Goal: Task Accomplishment & Management: Manage account settings

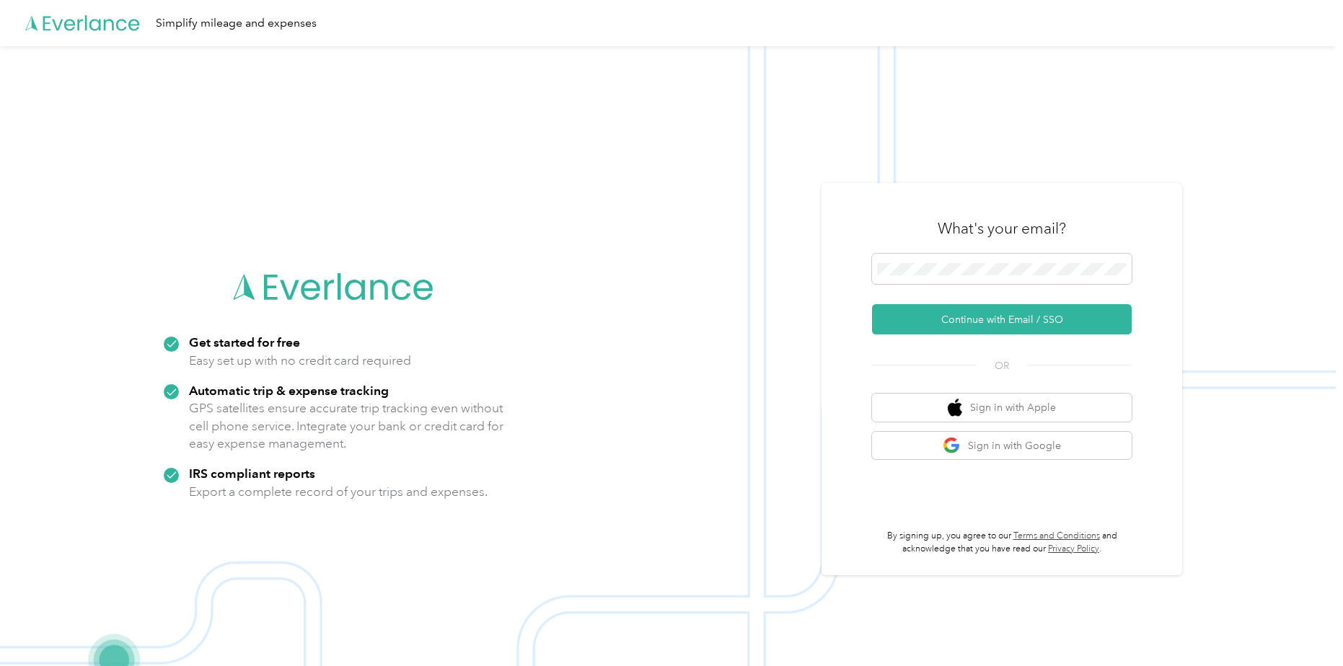
click at [982, 249] on div "What's your email?" at bounding box center [1002, 228] width 260 height 50
click at [981, 259] on span at bounding box center [1002, 269] width 260 height 30
click at [975, 277] on span at bounding box center [1002, 269] width 260 height 30
click at [979, 322] on button "Continue with Email / SSO" at bounding box center [1002, 319] width 260 height 30
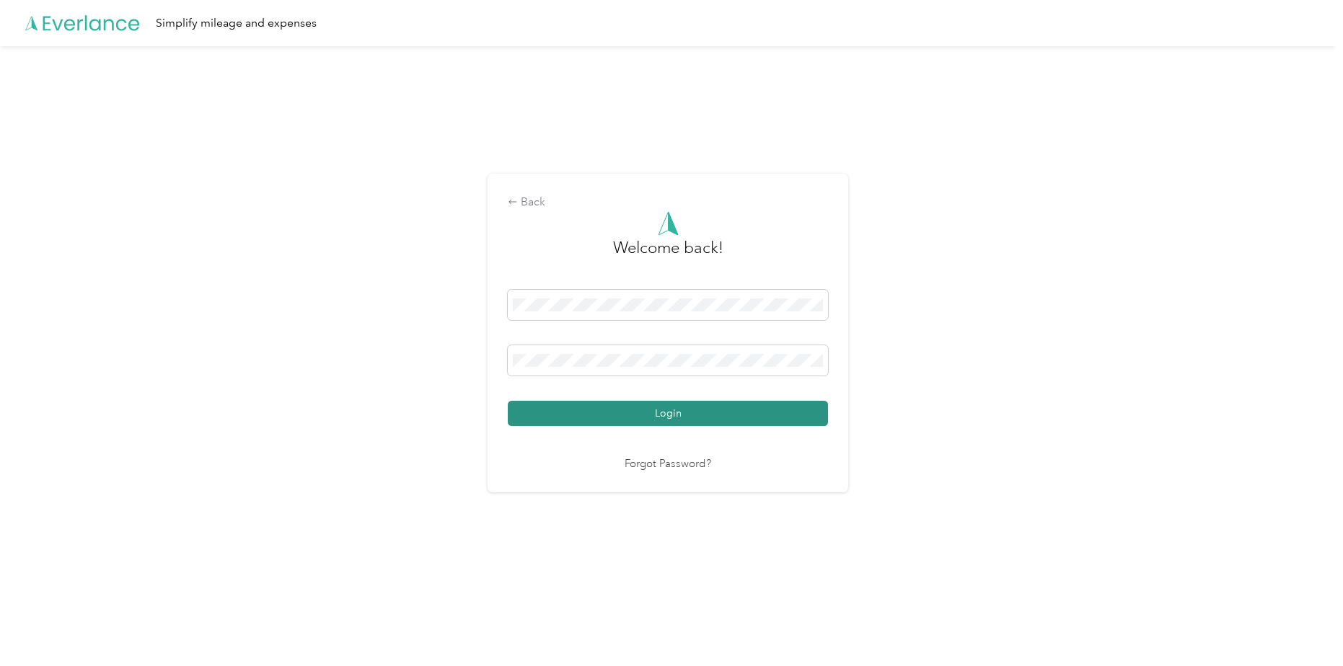
click at [685, 414] on button "Login" at bounding box center [668, 413] width 320 height 25
